Goal: Navigation & Orientation: Understand site structure

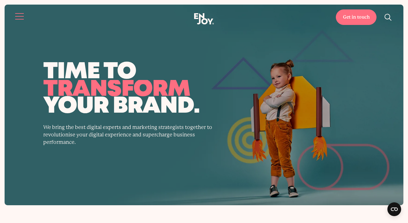
click at [17, 21] on button "Site navigation" at bounding box center [20, 16] width 12 height 12
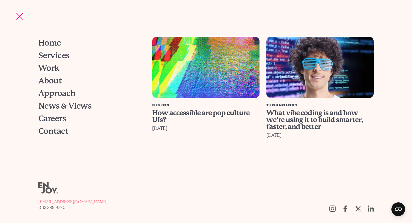
click at [47, 73] on link "Work" at bounding box center [88, 68] width 101 height 13
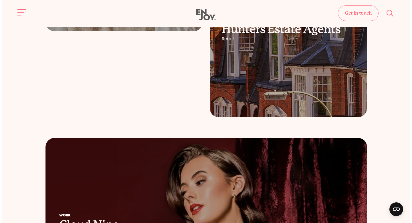
scroll to position [140, 0]
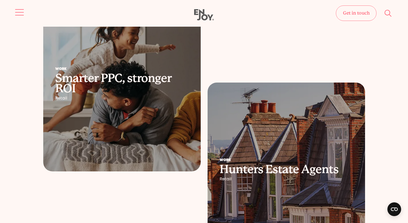
click at [14, 13] on button "Site navigation" at bounding box center [20, 12] width 12 height 12
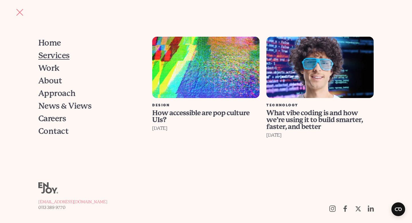
click at [55, 59] on span "Services" at bounding box center [53, 55] width 31 height 8
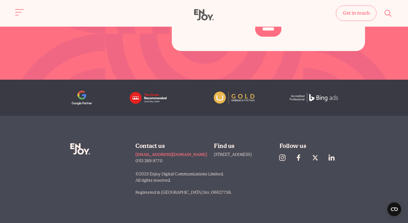
scroll to position [844, 0]
